Goal: Task Accomplishment & Management: Use online tool/utility

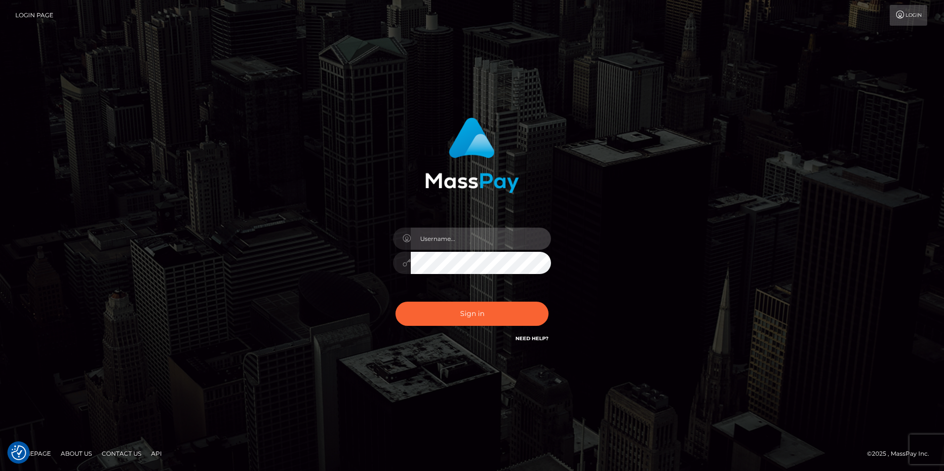
type input "india.of"
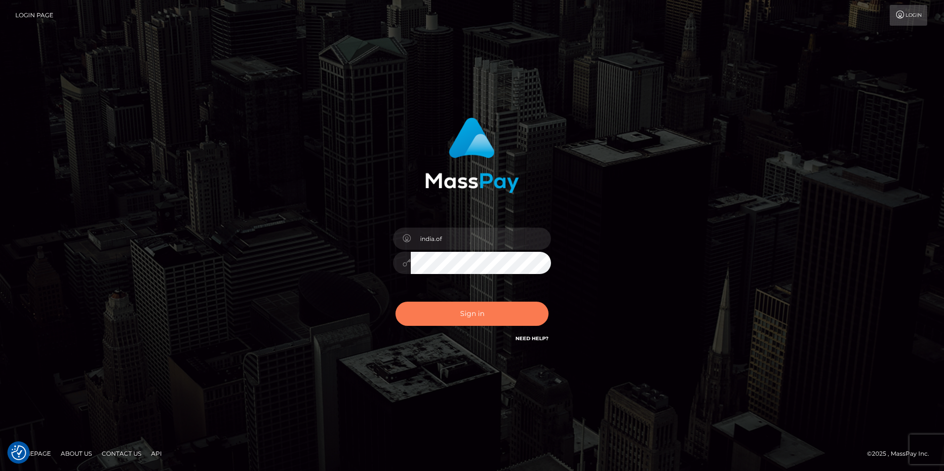
click at [438, 311] on button "Sign in" at bounding box center [471, 314] width 153 height 24
click at [501, 314] on button "Sign in" at bounding box center [471, 314] width 153 height 24
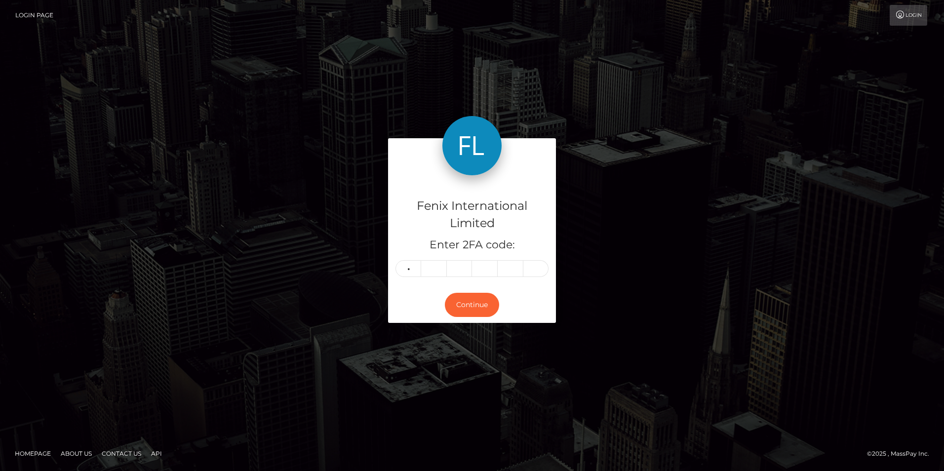
type input "3"
type input "6"
type input "5"
type input "1"
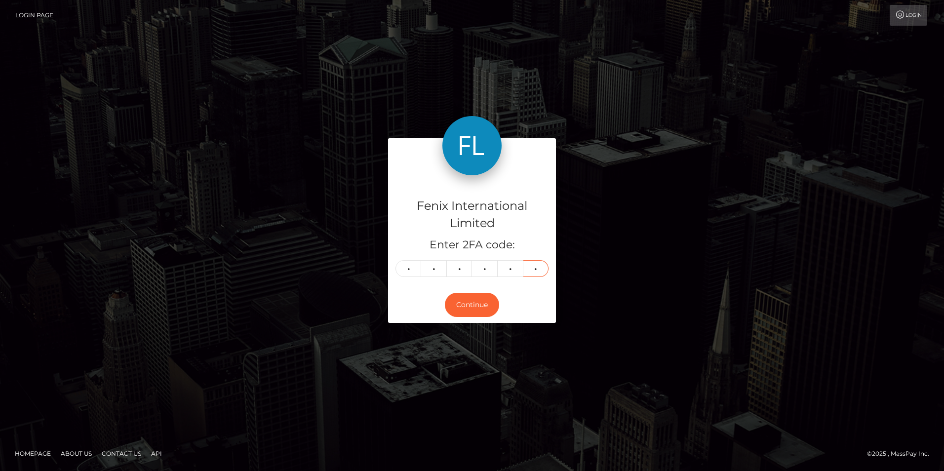
type input "9"
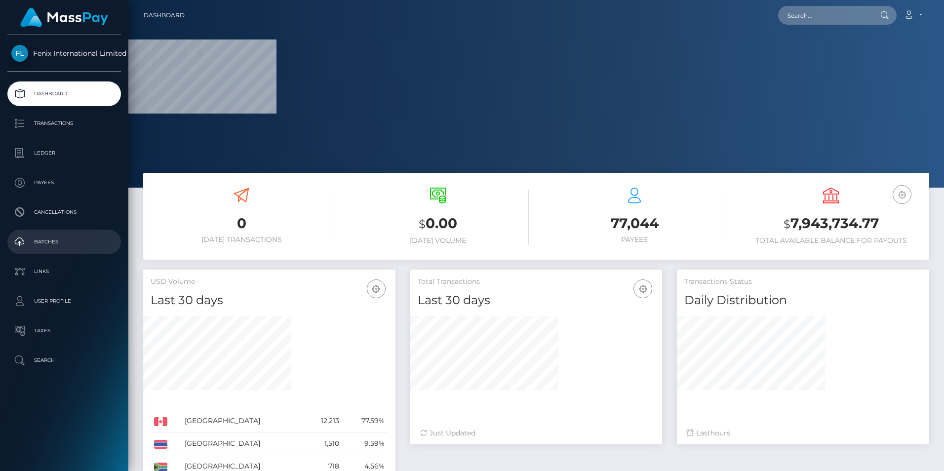
click at [54, 244] on p "Batches" at bounding box center [64, 242] width 106 height 15
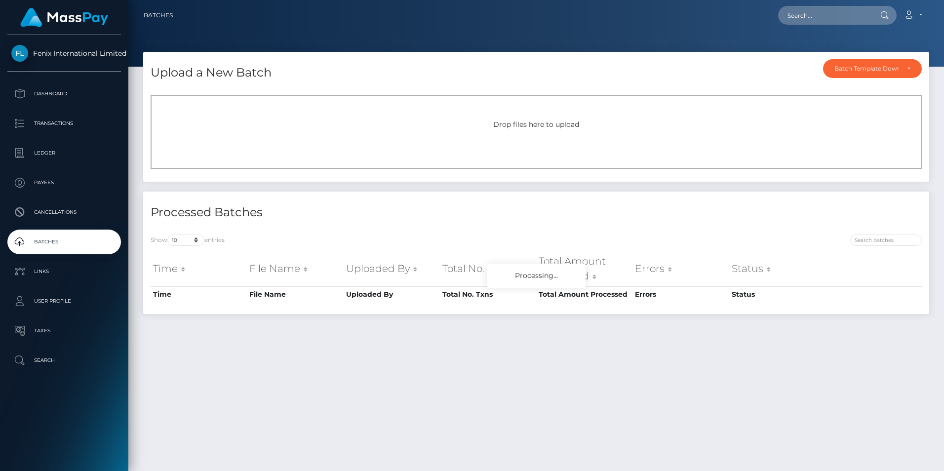
click at [241, 102] on div "Drop files here to upload" at bounding box center [536, 132] width 771 height 74
drag, startPoint x: 0, startPoint y: 0, endPoint x: 821, endPoint y: 195, distance: 843.8
click at [939, 210] on div "Upload a New Batch Batch Template Download AED payout ARS payout AUD payout BRL…" at bounding box center [536, 257] width 816 height 410
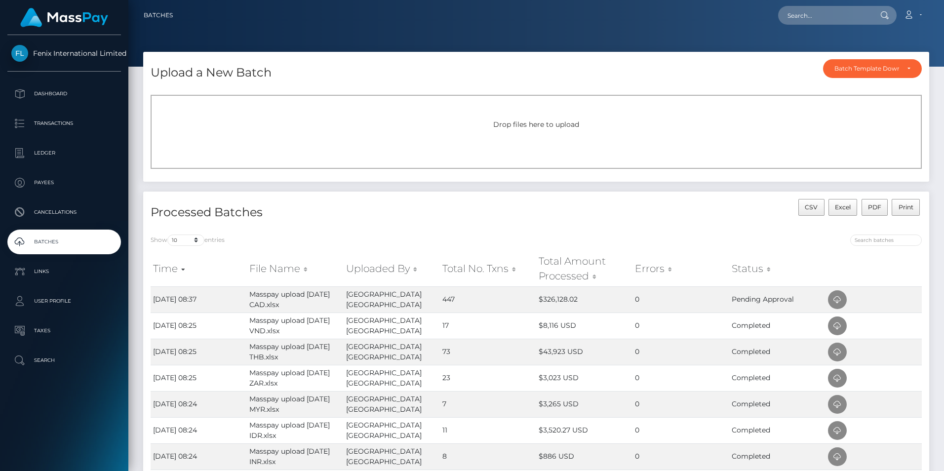
click at [568, 148] on div "Drop files here to upload" at bounding box center [536, 132] width 771 height 74
click at [453, 124] on div "Drop files here to upload" at bounding box center [535, 124] width 749 height 10
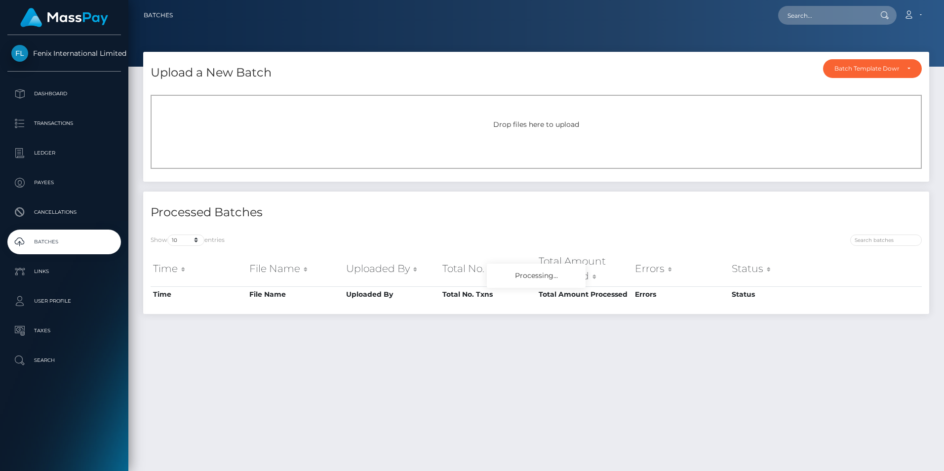
click at [419, 139] on div "Drop files here to upload" at bounding box center [536, 132] width 771 height 74
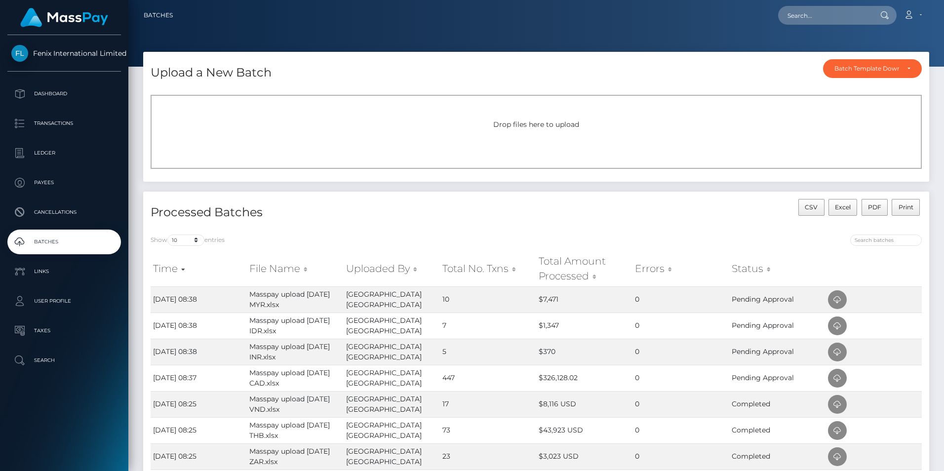
click at [301, 145] on div "Drop files here to upload" at bounding box center [536, 132] width 771 height 74
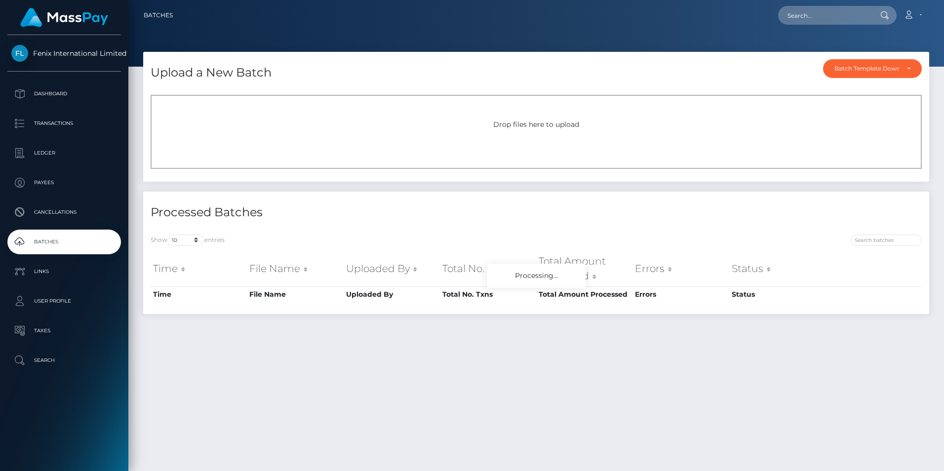
click at [459, 134] on div "Drop files here to upload" at bounding box center [536, 132] width 771 height 74
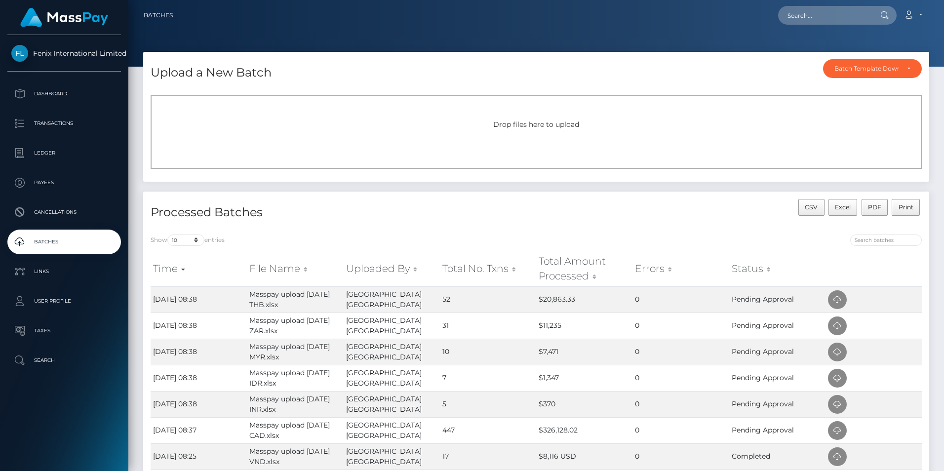
click at [337, 131] on div "Drop files here to upload" at bounding box center [536, 132] width 771 height 74
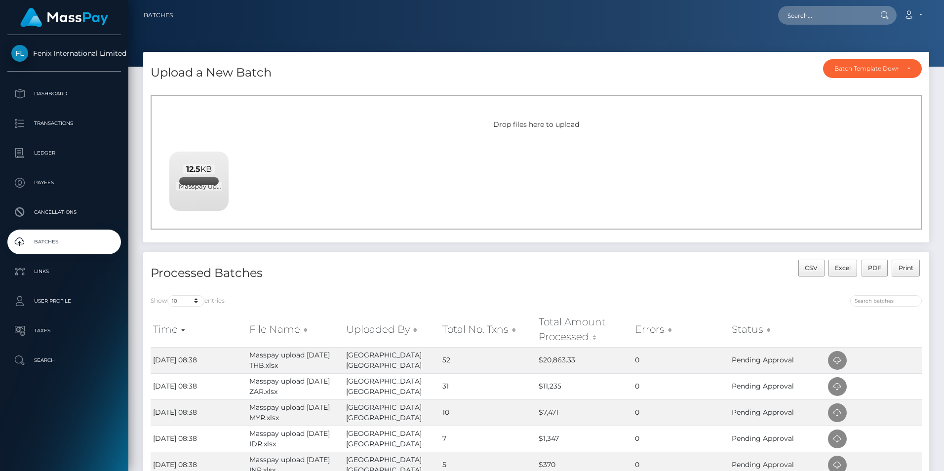
scroll to position [49, 0]
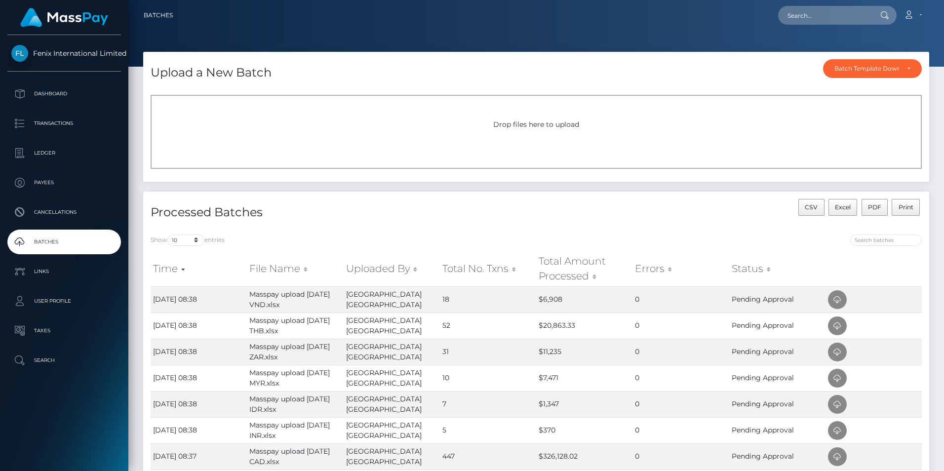
scroll to position [99, 0]
